Goal: Download file/media

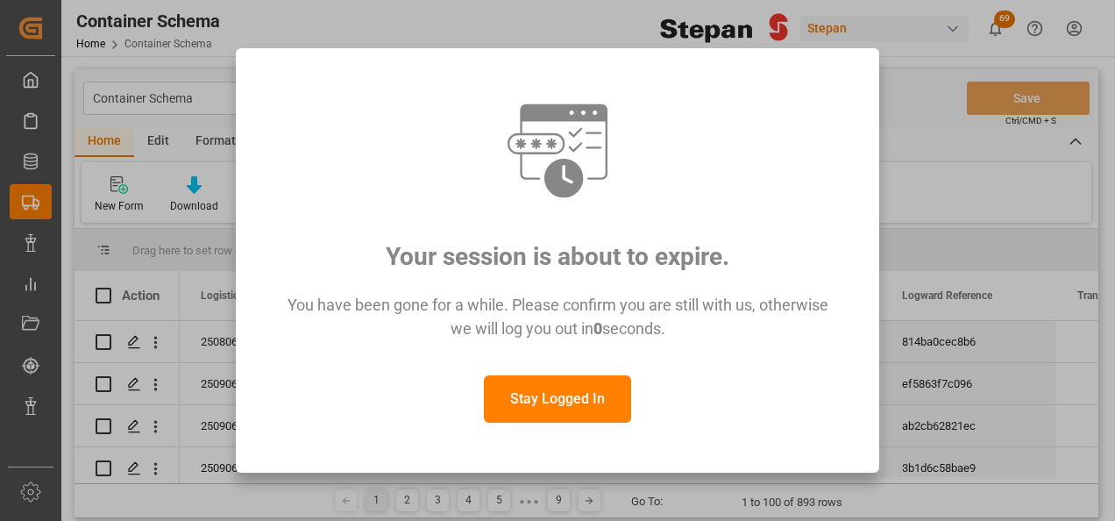
drag, startPoint x: 540, startPoint y: 403, endPoint x: 595, endPoint y: 310, distance: 108.1
click at [539, 403] on button "Stay Logged In" at bounding box center [557, 398] width 147 height 47
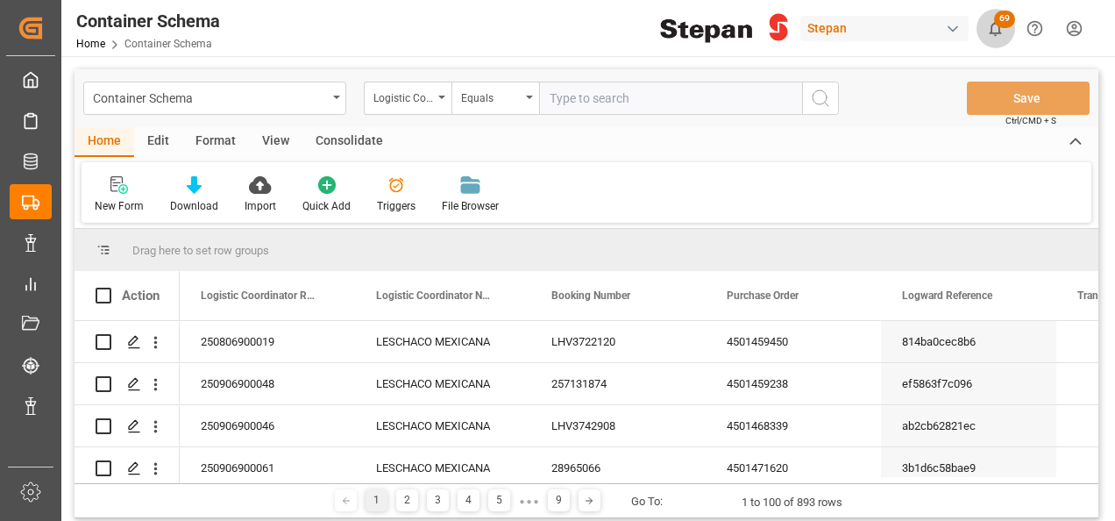
click at [999, 26] on span "69" at bounding box center [1004, 20] width 21 height 18
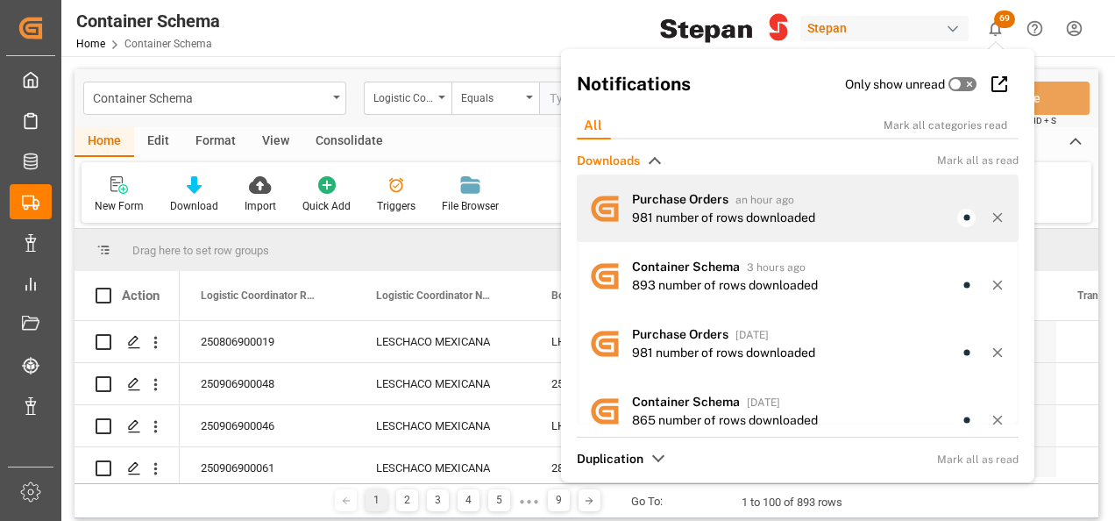
click at [697, 216] on div "981 number of rows downloaded" at bounding box center [723, 218] width 183 height 18
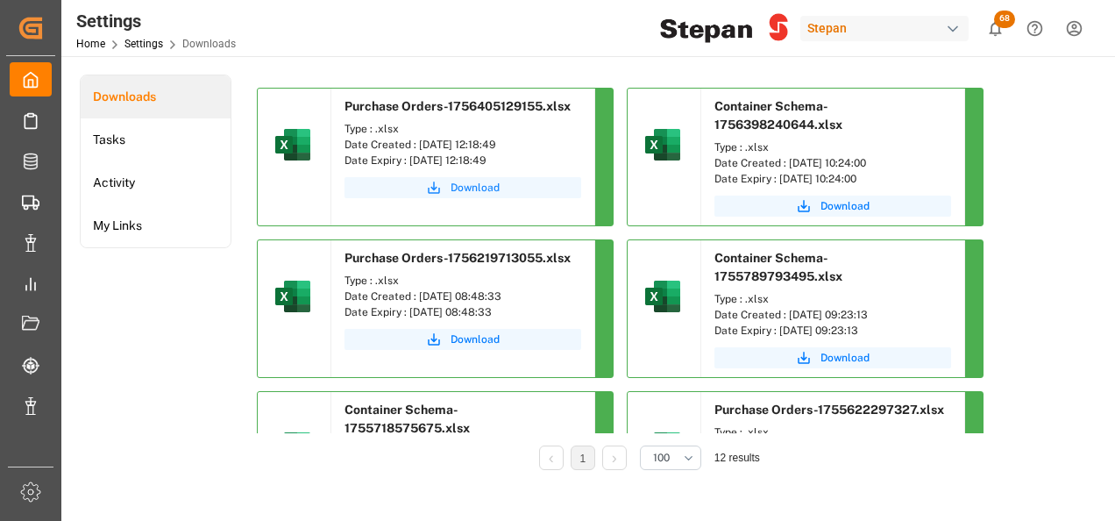
click at [472, 186] on span "Download" at bounding box center [475, 188] width 49 height 16
click at [463, 192] on span "Download" at bounding box center [475, 188] width 49 height 16
